Goal: Task Accomplishment & Management: Complete application form

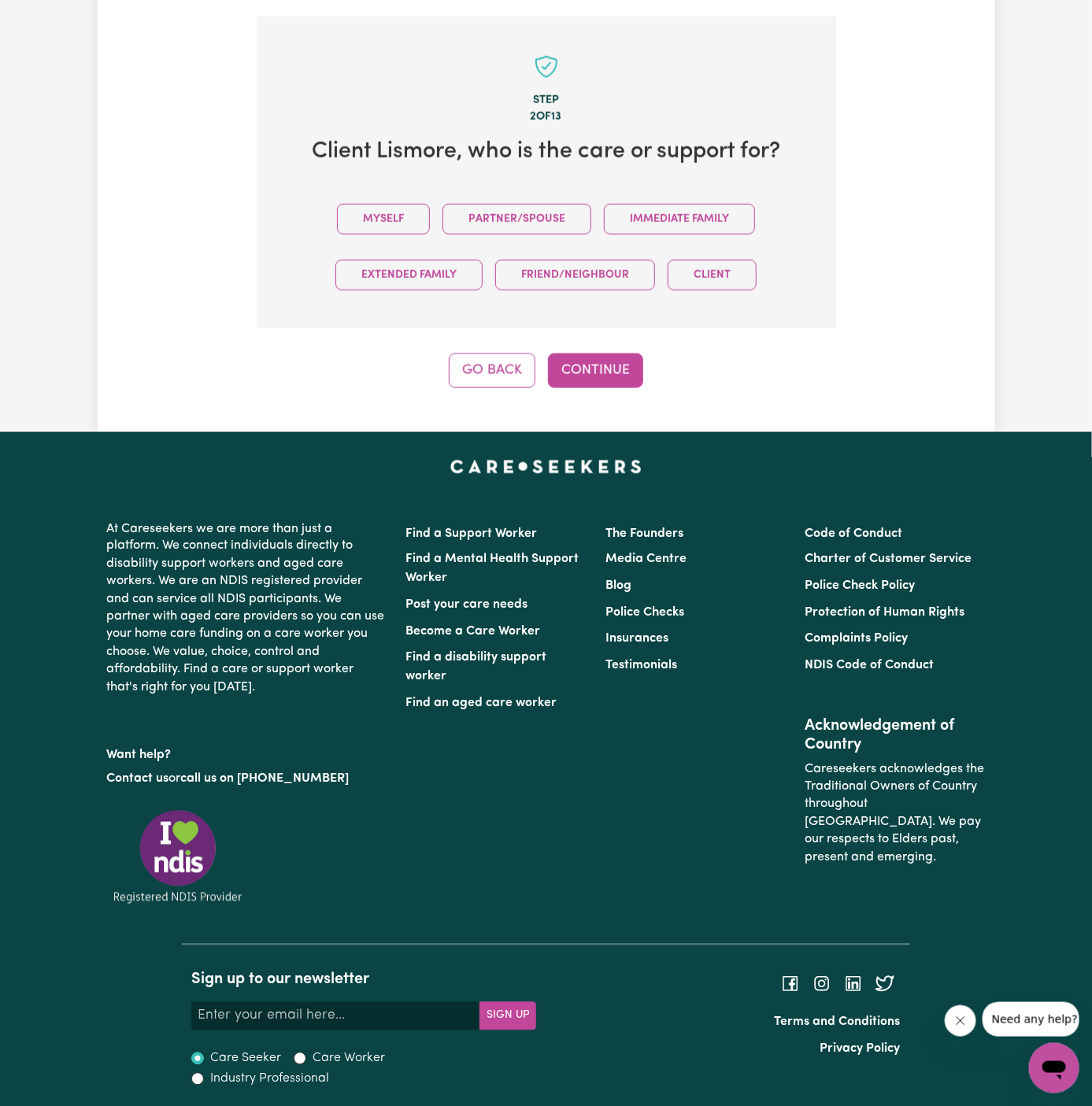
click at [433, 221] on div "Myself Partner/Spouse Immediate Family Extended Family Friend/Neighbour Client" at bounding box center [546, 247] width 529 height 112
click at [410, 228] on button "Myself" at bounding box center [383, 219] width 93 height 31
click at [598, 370] on button "Continue" at bounding box center [594, 371] width 95 height 35
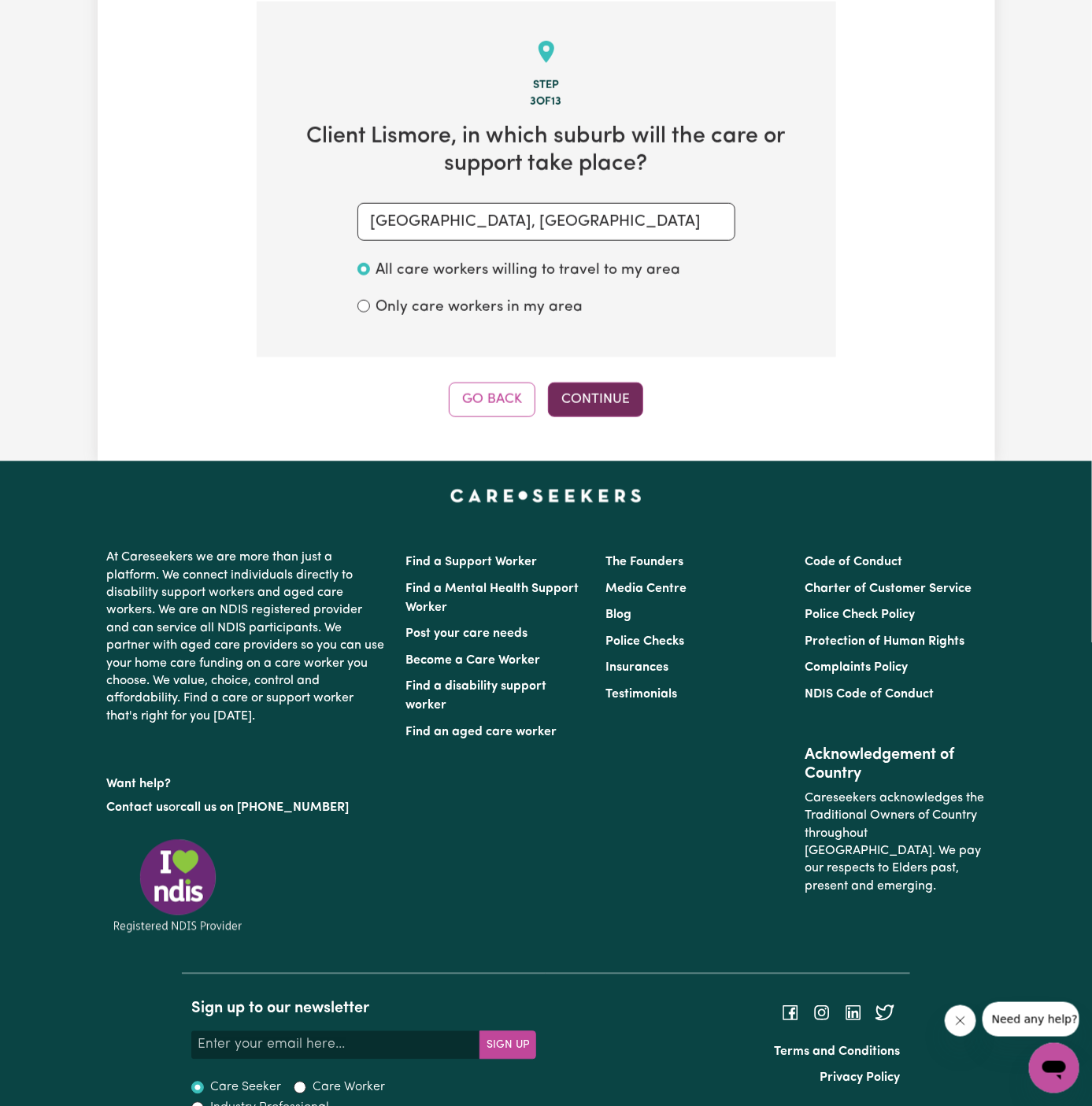
click at [587, 399] on button "Continue" at bounding box center [594, 400] width 95 height 35
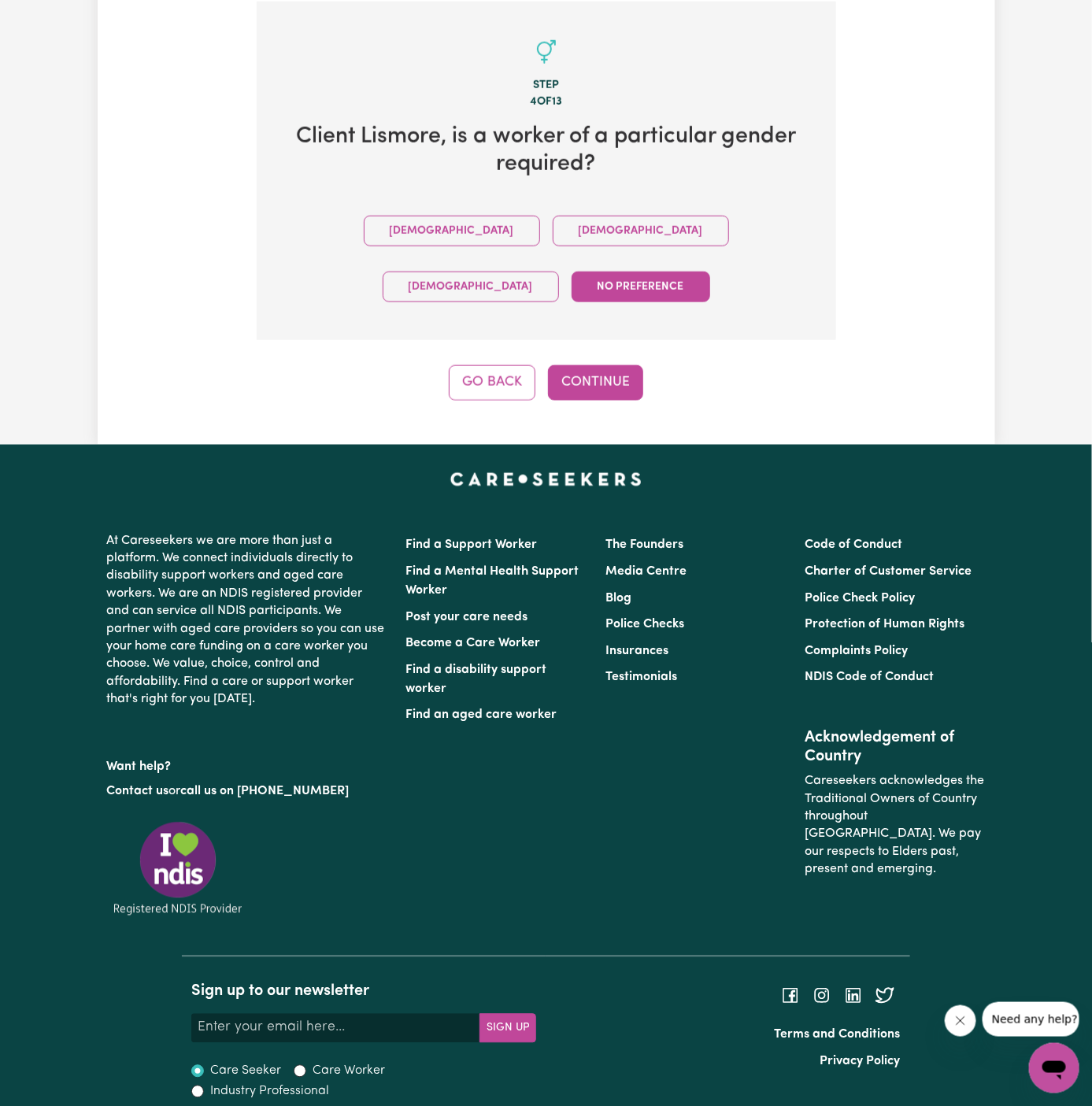
scroll to position [515, 0]
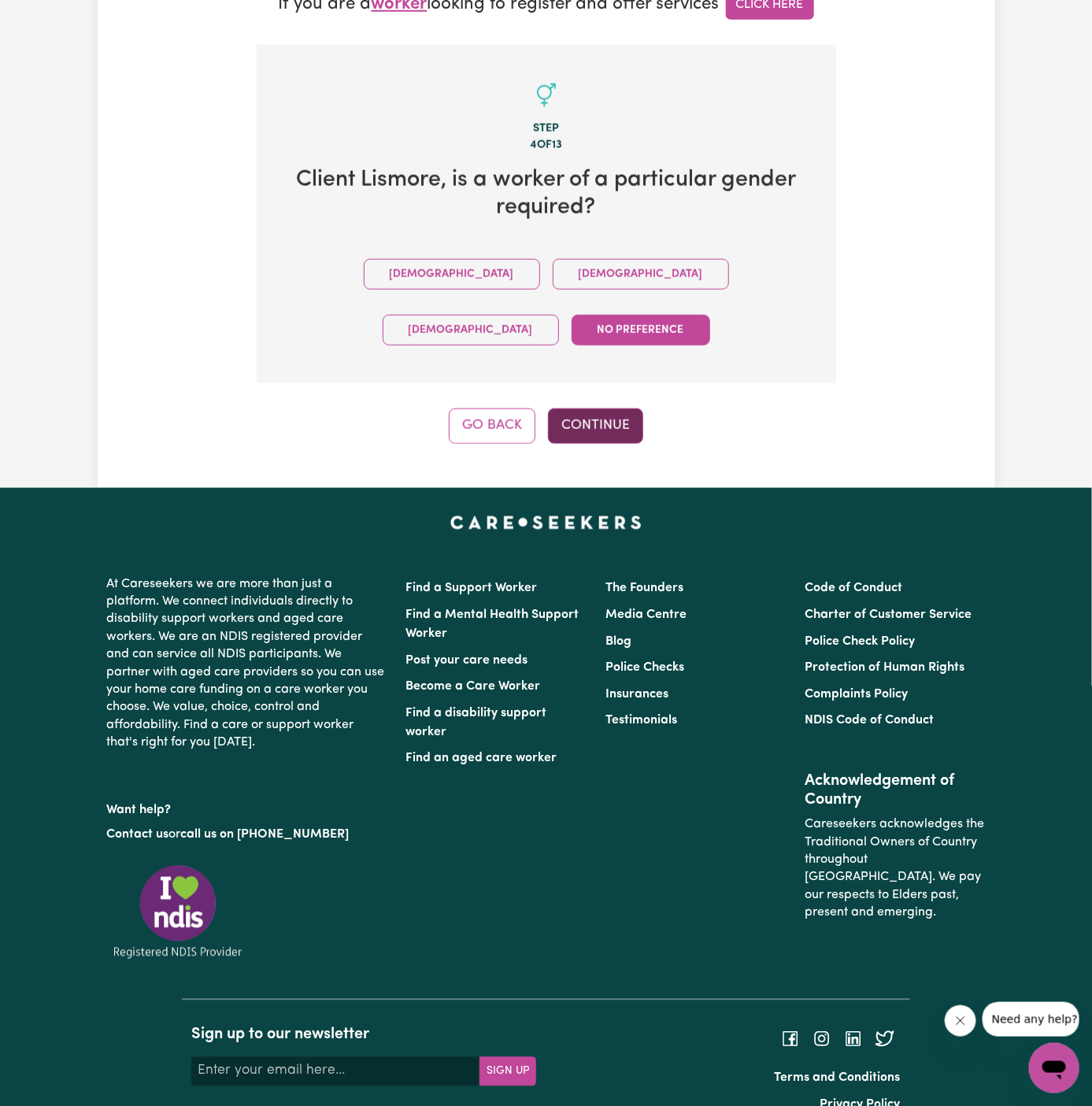
click at [591, 409] on button "Continue" at bounding box center [594, 426] width 95 height 35
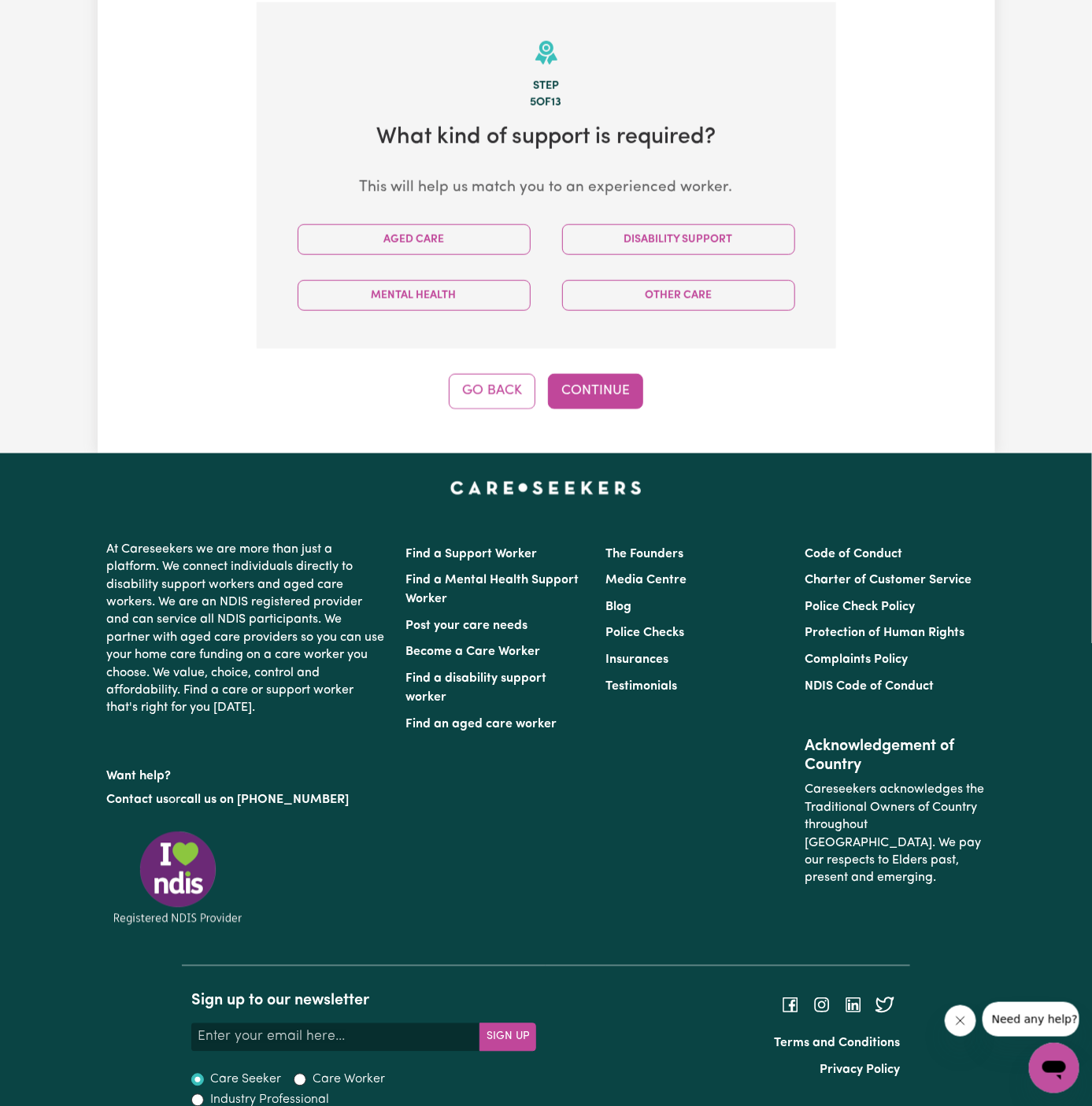
scroll to position [558, 0]
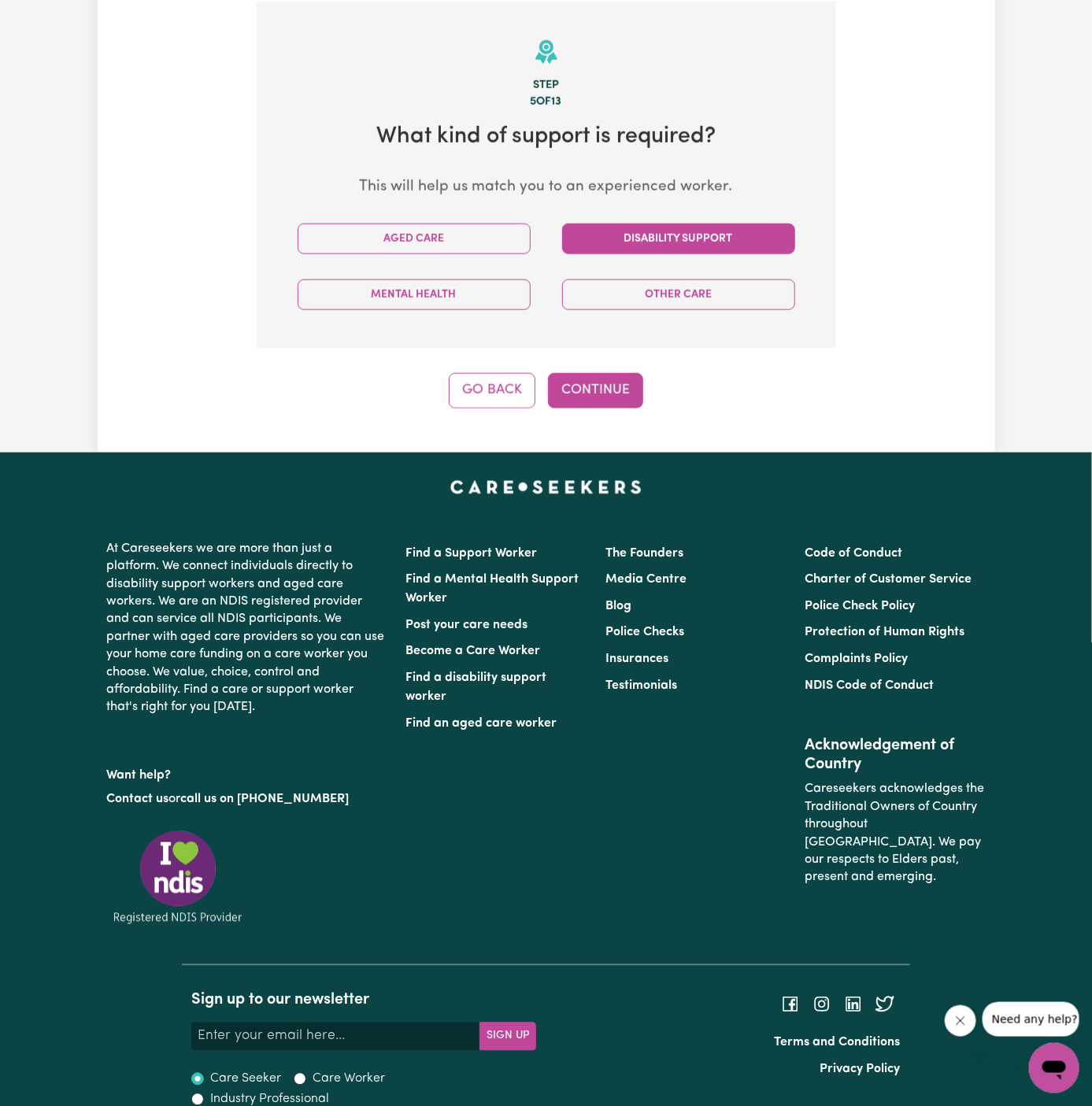
click at [662, 235] on button "Disability Support" at bounding box center [677, 239] width 233 height 31
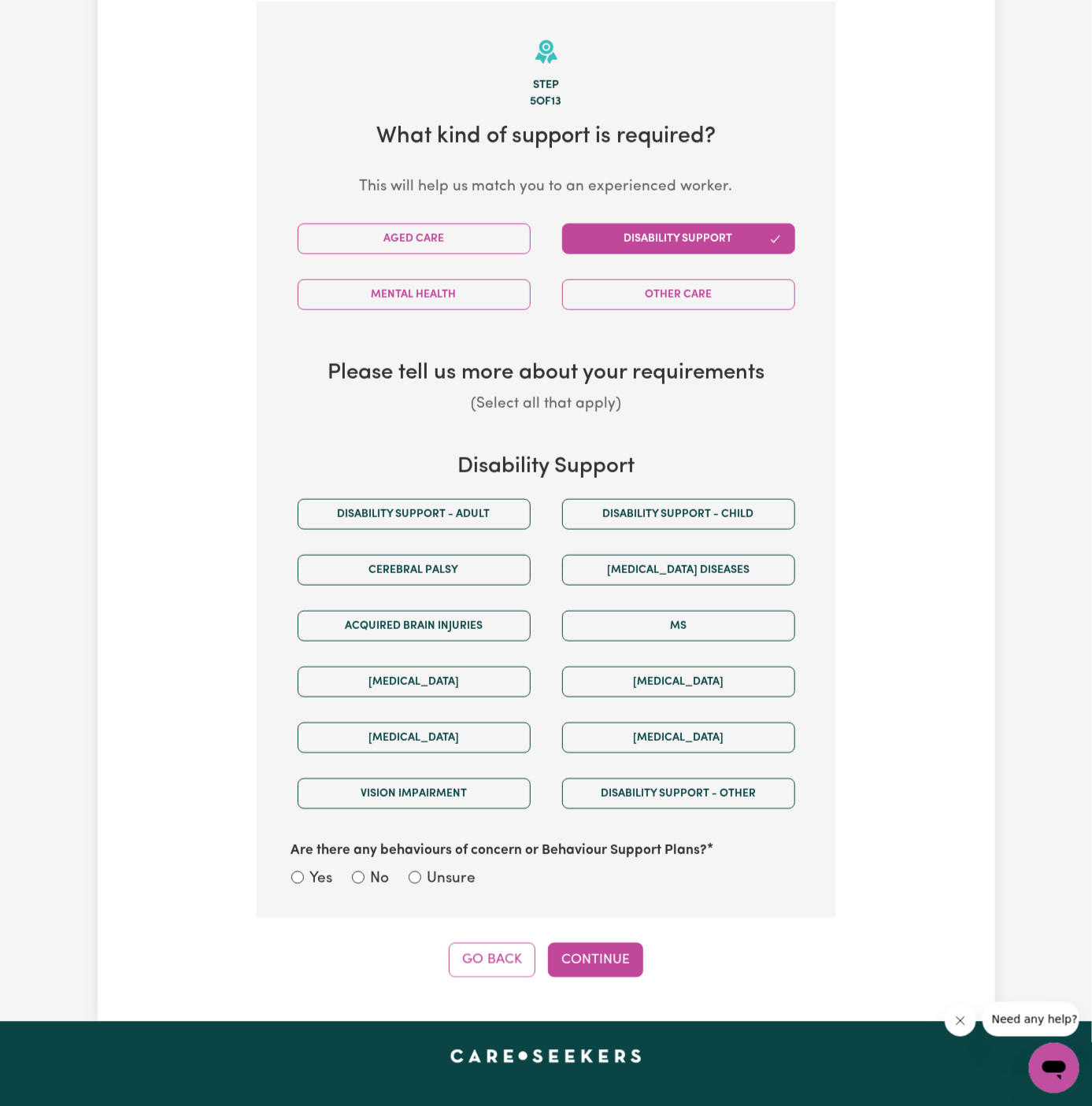
click at [458, 496] on div "Disability support - Adult" at bounding box center [414, 515] width 265 height 56
click at [458, 519] on button "Disability support - Adult" at bounding box center [414, 514] width 233 height 31
click at [450, 873] on label "Unsure" at bounding box center [452, 879] width 49 height 23
click at [421, 873] on input "Unsure" at bounding box center [415, 877] width 13 height 13
radio input "true"
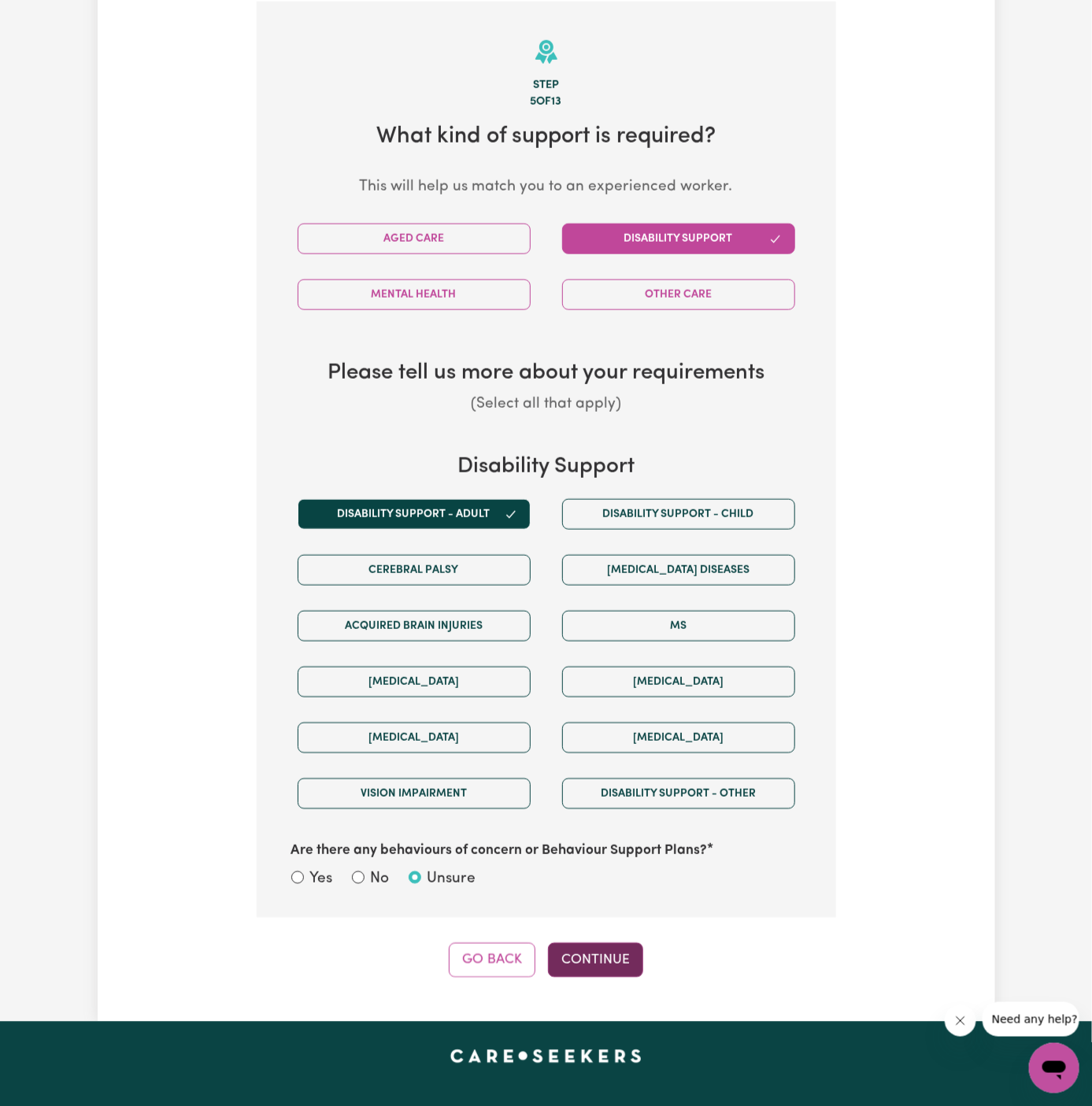
click at [584, 965] on button "Continue" at bounding box center [594, 960] width 95 height 35
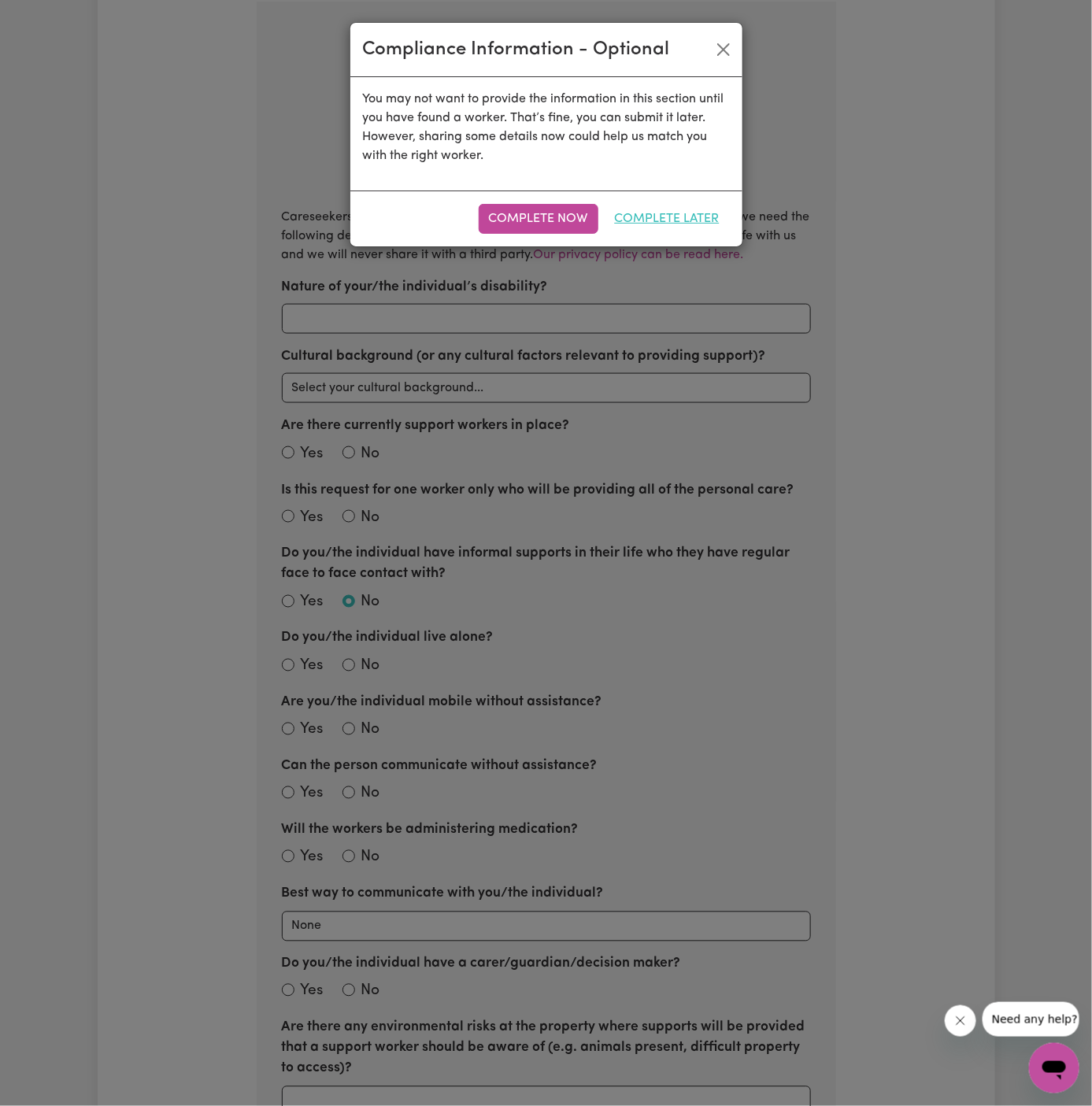
click at [663, 212] on button "Complete Later" at bounding box center [666, 219] width 125 height 30
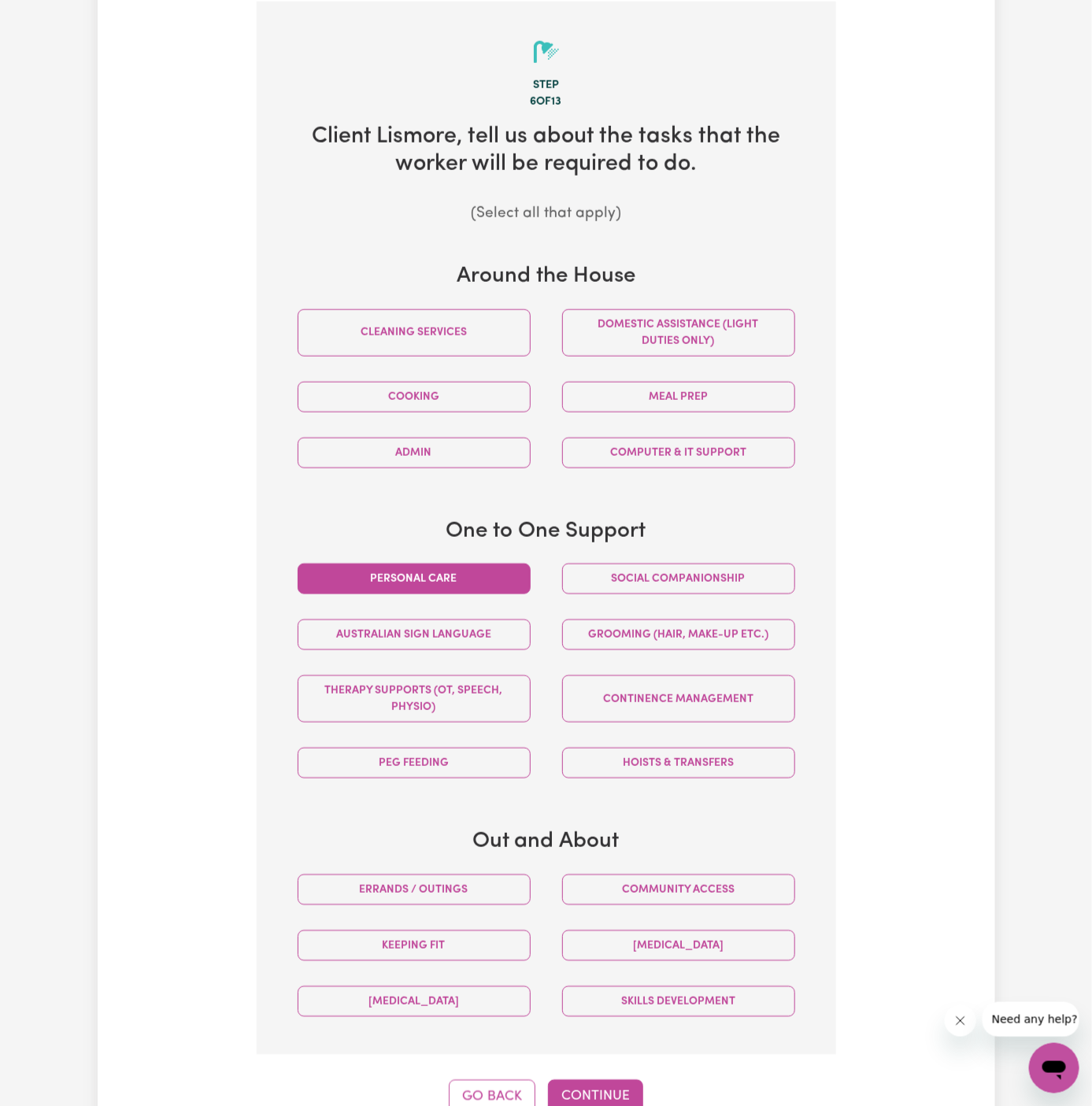
click at [430, 570] on button "Personal care" at bounding box center [414, 578] width 233 height 31
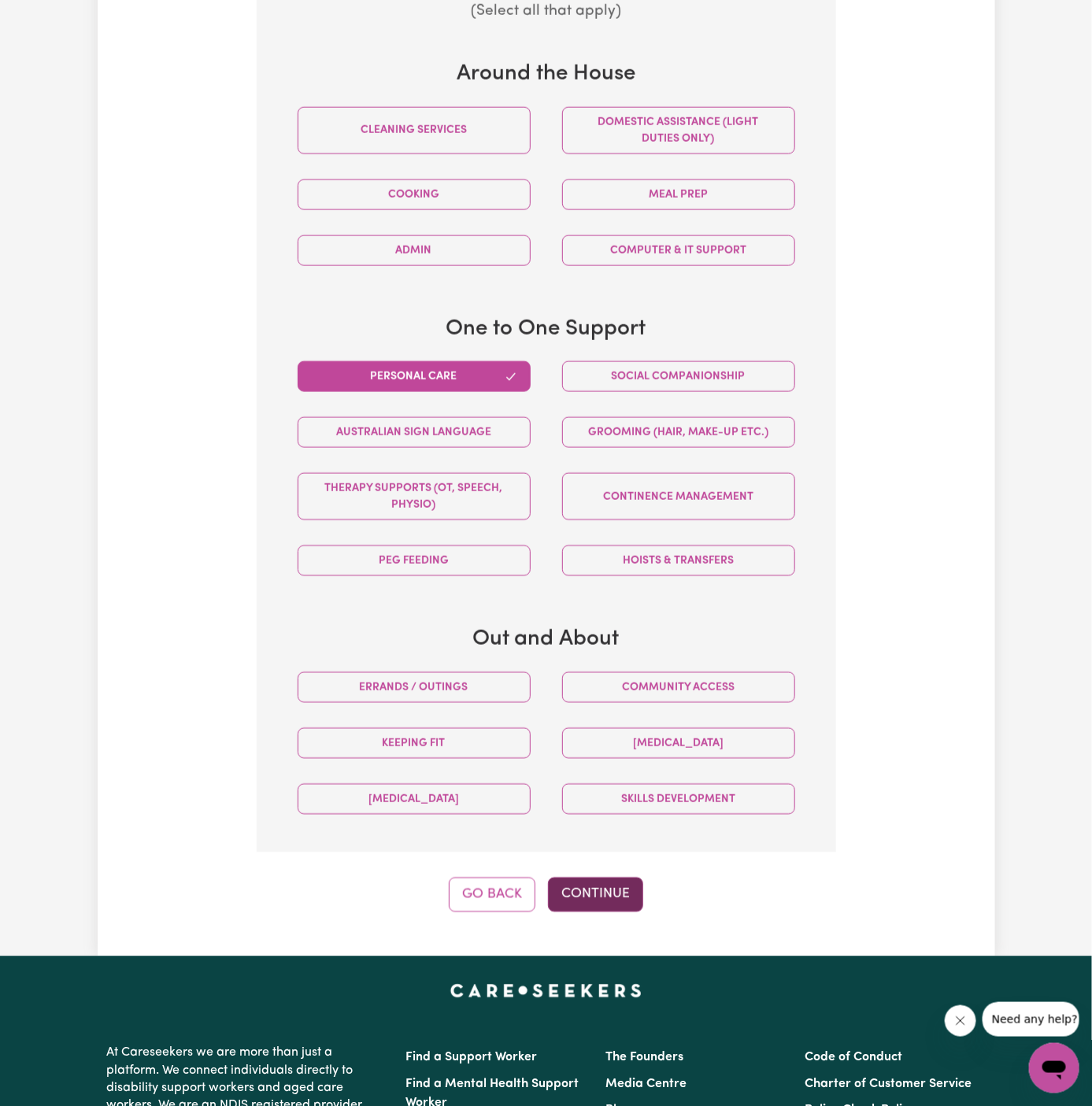
click at [610, 881] on button "Continue" at bounding box center [594, 894] width 95 height 35
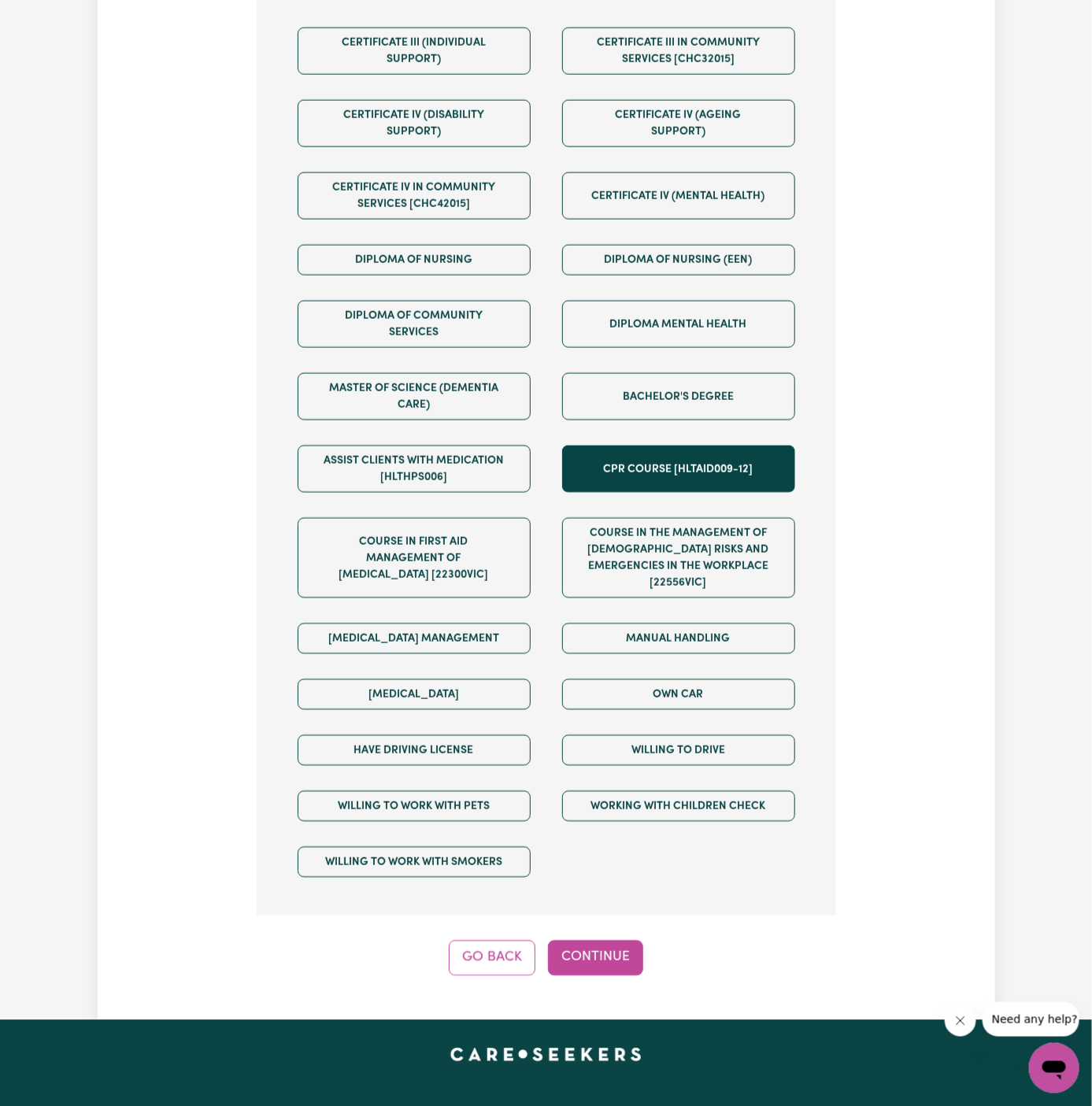
scroll to position [954, 0]
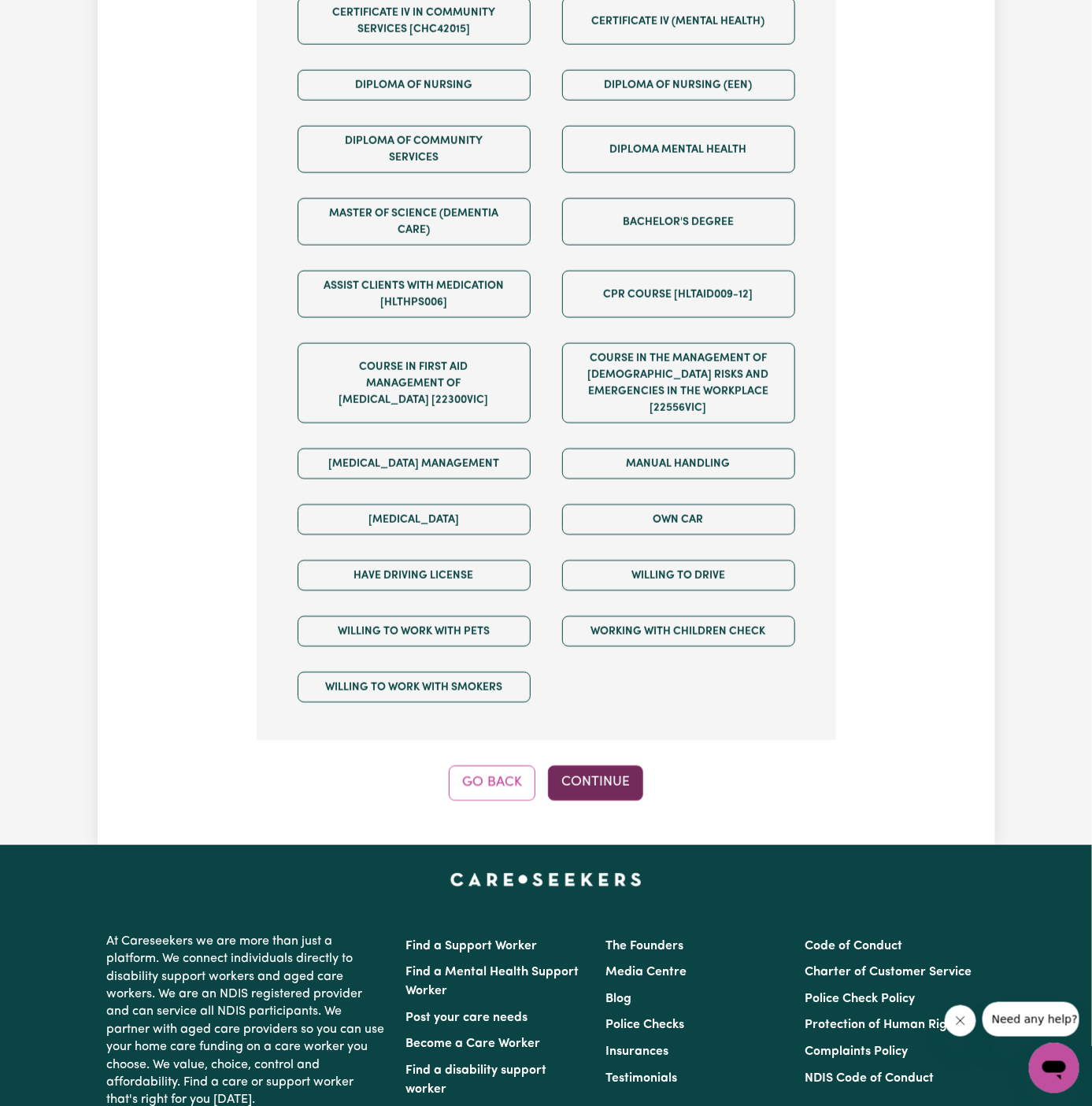
click at [609, 766] on button "Continue" at bounding box center [594, 783] width 95 height 35
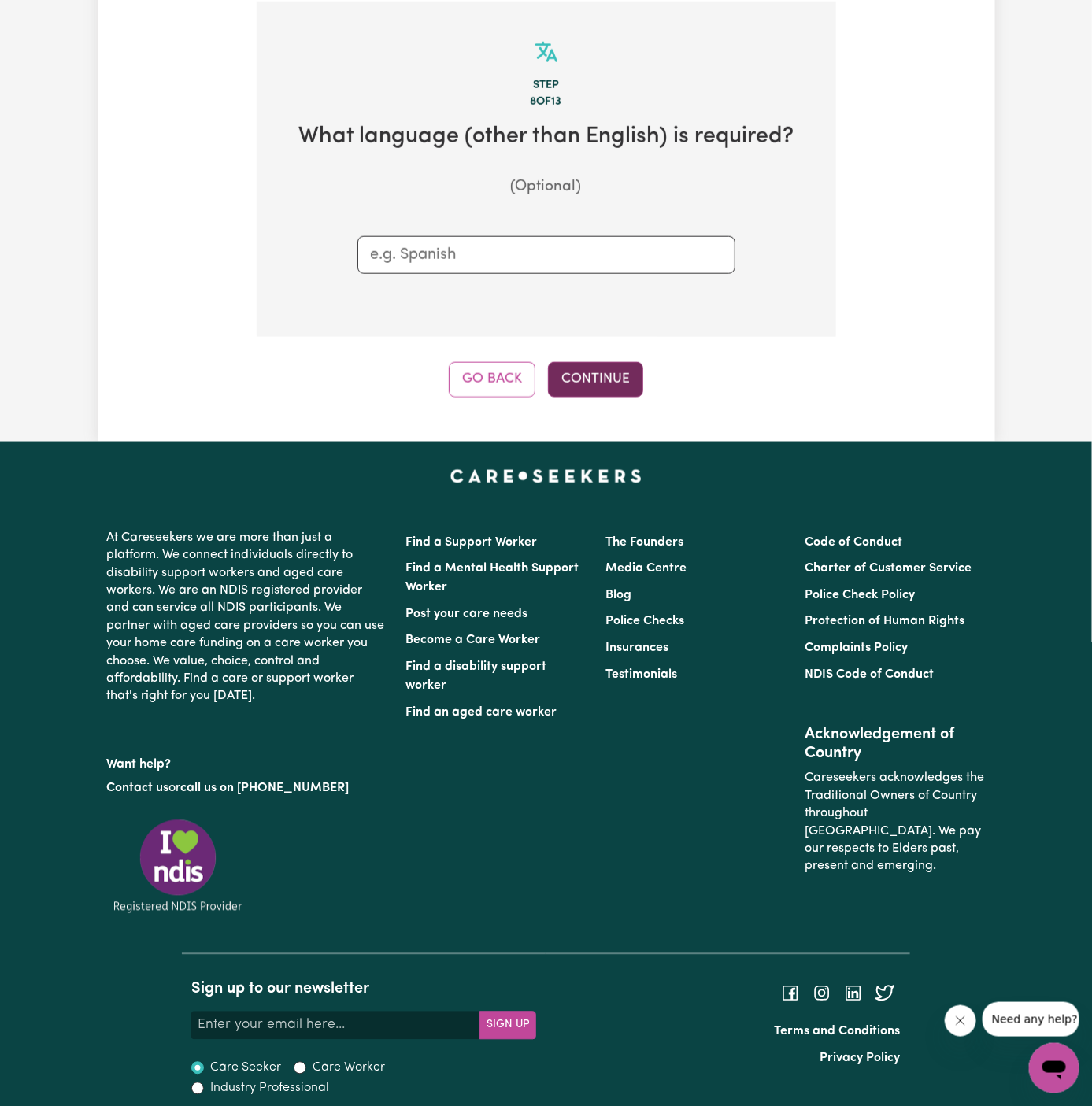
click at [598, 382] on button "Continue" at bounding box center [594, 379] width 95 height 35
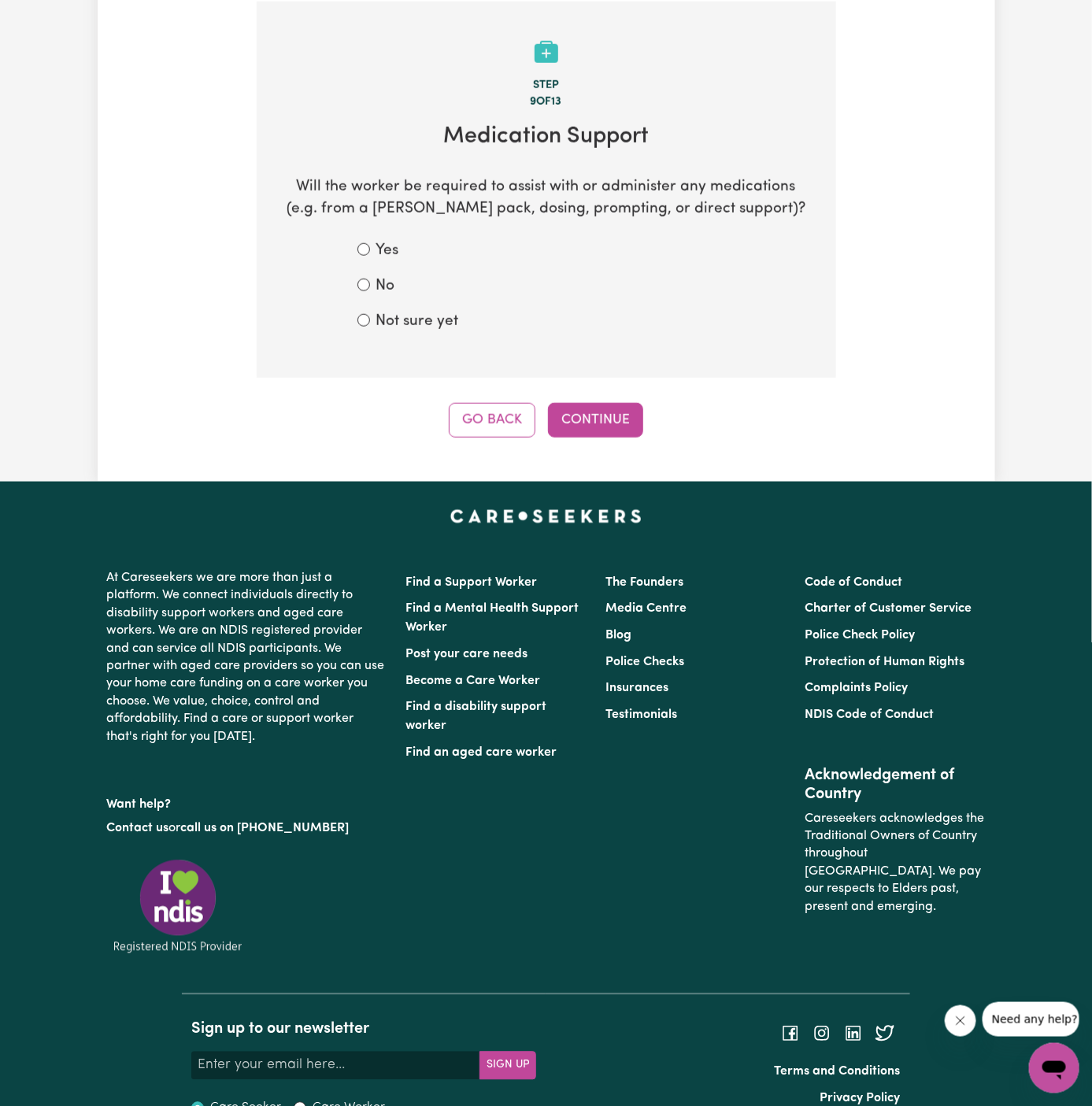
click at [446, 325] on label "Not sure yet" at bounding box center [418, 322] width 83 height 23
click at [370, 325] on input "Not sure yet" at bounding box center [364, 320] width 13 height 13
radio input "true"
click at [591, 432] on button "Continue" at bounding box center [594, 420] width 95 height 35
